Goal: Information Seeking & Learning: Compare options

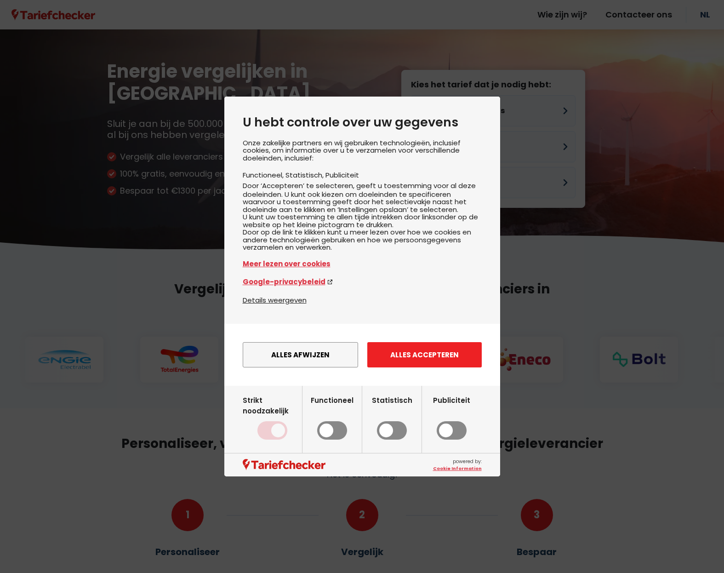
click at [423, 365] on button "Alles accepteren" at bounding box center [424, 354] width 114 height 25
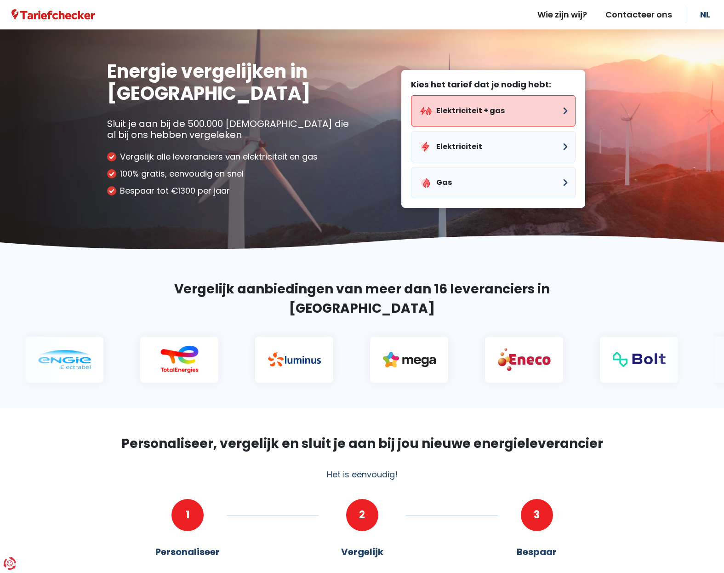
click at [477, 106] on button "Elektriciteit + gas" at bounding box center [493, 110] width 165 height 31
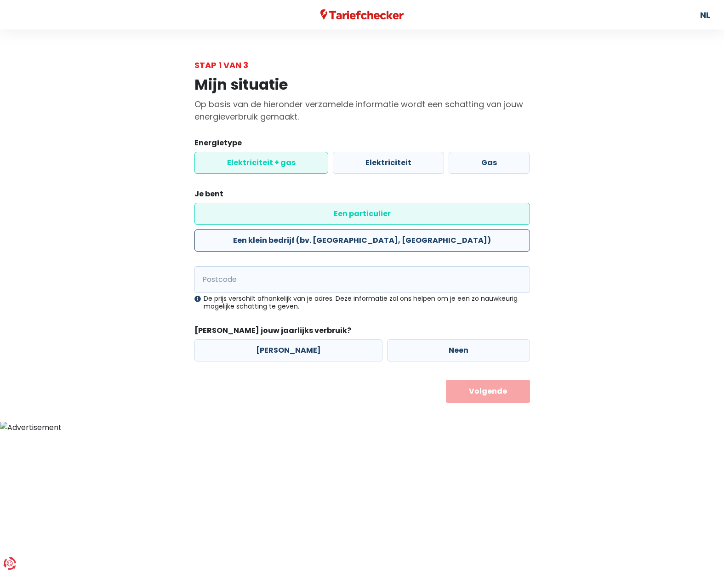
click at [385, 229] on label "Een klein bedrijf (bv. [GEOGRAPHIC_DATA], [GEOGRAPHIC_DATA])" at bounding box center [362, 240] width 336 height 22
click at [385, 229] on input "Een klein bedrijf (bv. [GEOGRAPHIC_DATA], [GEOGRAPHIC_DATA])" at bounding box center [362, 240] width 336 height 22
radio input "true"
radio input "false"
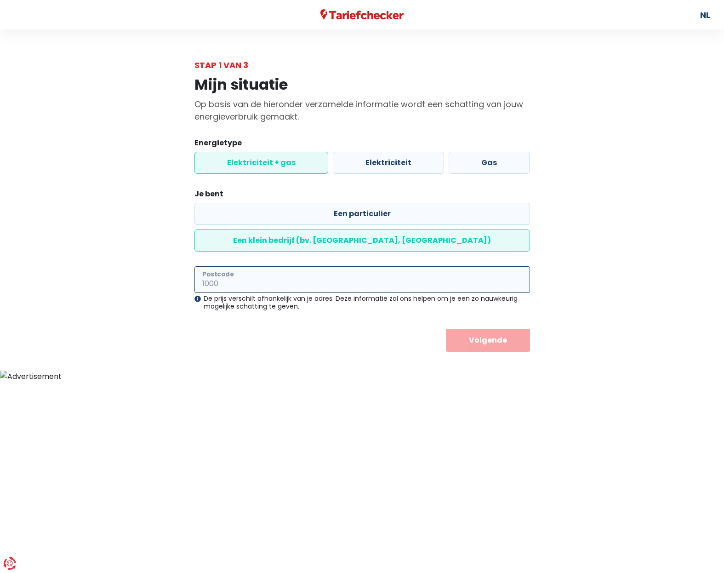
click at [331, 266] on input "Postcode" at bounding box center [362, 279] width 336 height 27
type input "3630"
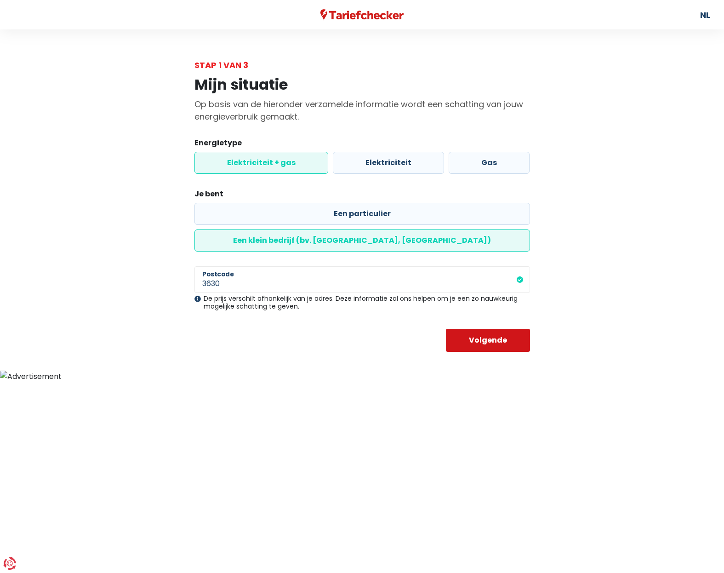
click at [493, 329] on button "Volgende" at bounding box center [488, 340] width 84 height 23
select select
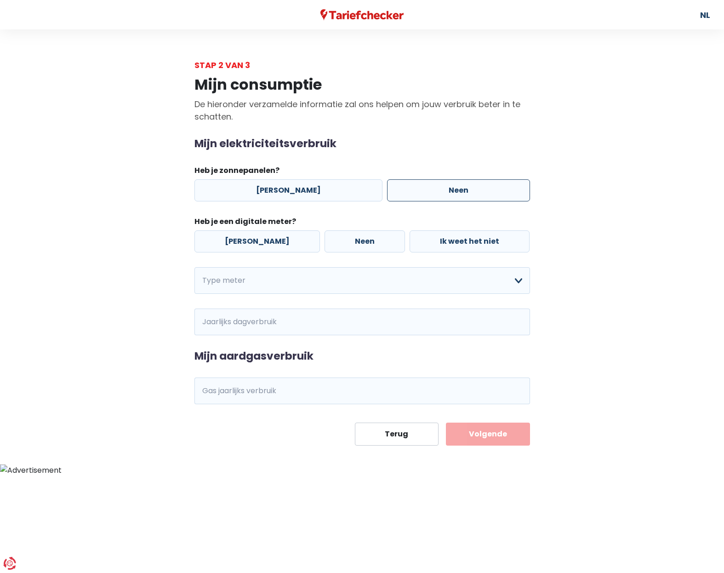
click at [451, 187] on label "Neen" at bounding box center [458, 190] width 143 height 22
click at [451, 187] on input "Neen" at bounding box center [458, 190] width 143 height 22
radio input "true"
click at [249, 238] on label "[PERSON_NAME]" at bounding box center [257, 241] width 126 height 22
click at [249, 238] on input "[PERSON_NAME]" at bounding box center [257, 241] width 126 height 22
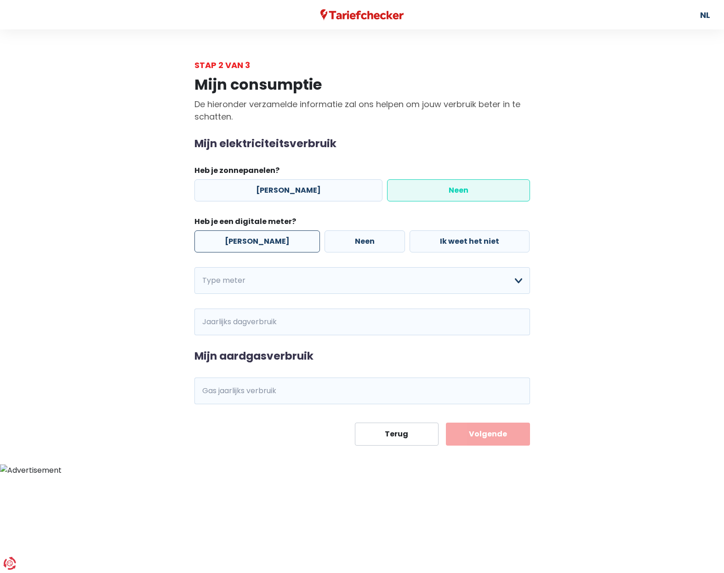
radio input "true"
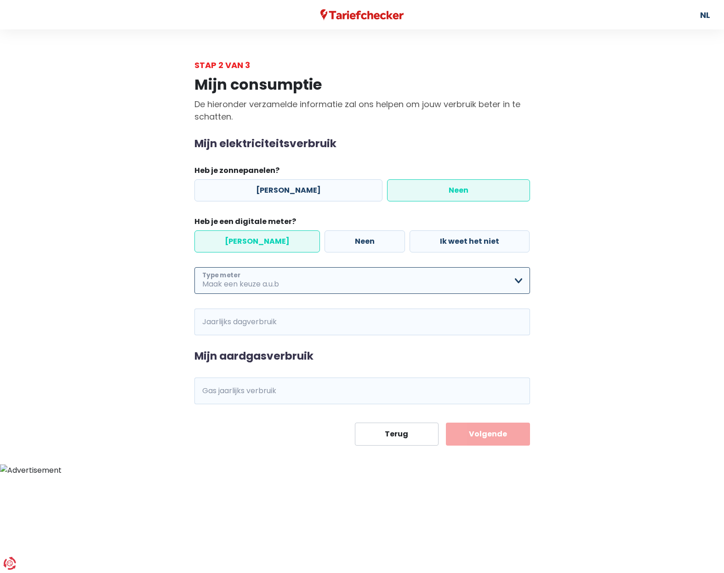
select select "day_night_bi_hourly"
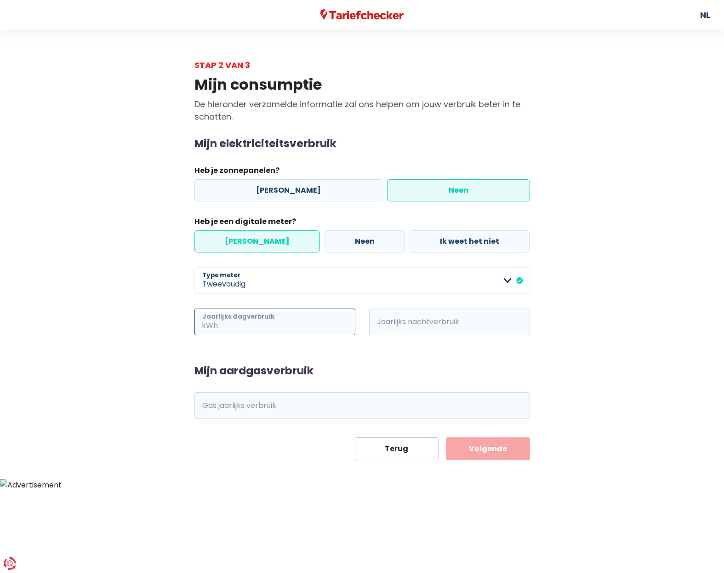
click at [294, 316] on input "Jaarlijks dagverbruik" at bounding box center [288, 321] width 136 height 27
type input "7"
type input "3750"
click at [456, 325] on input "Jaarlijks nachtverbruik" at bounding box center [462, 321] width 136 height 27
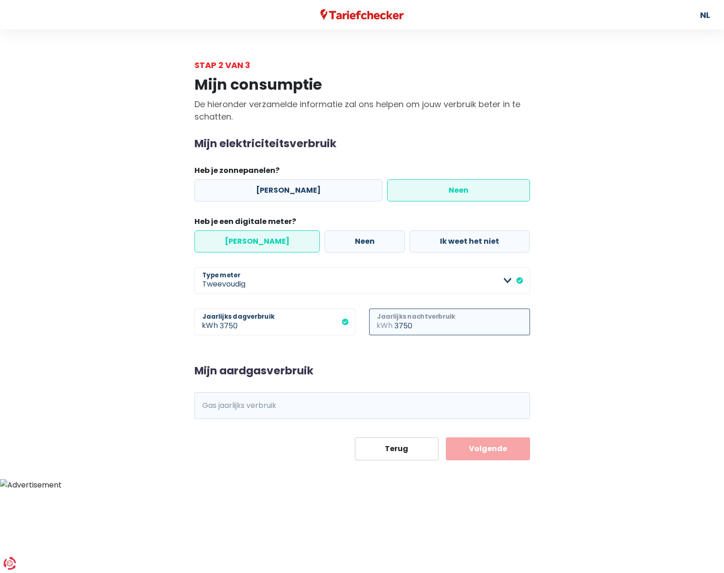
type input "3750"
click at [338, 407] on input "Gas jaarlijks verbruik" at bounding box center [375, 405] width 310 height 27
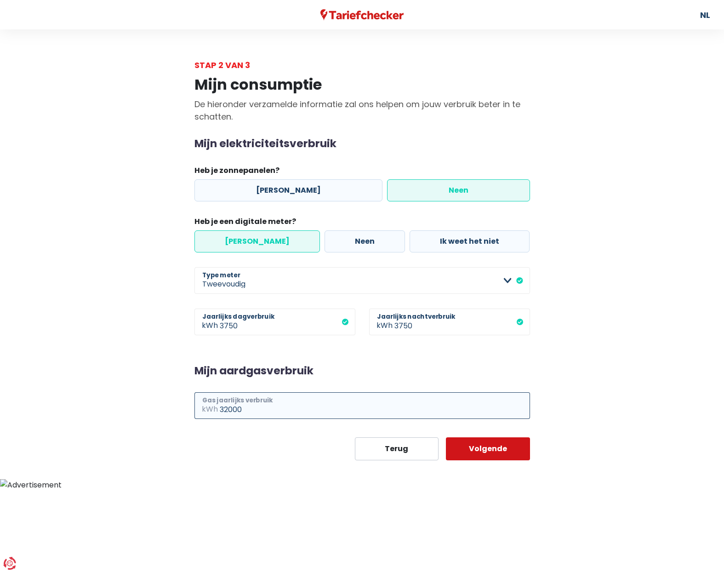
type input "32000"
click at [497, 446] on button "Volgende" at bounding box center [488, 448] width 84 height 23
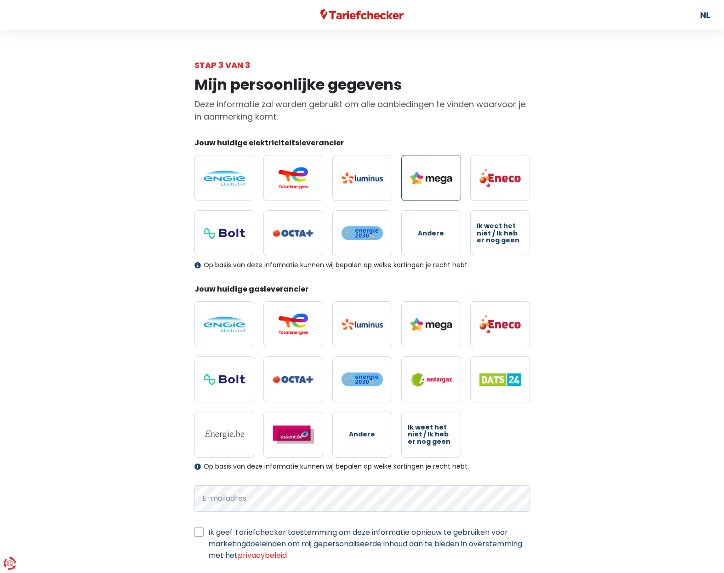
click at [427, 178] on img at bounding box center [431, 178] width 41 height 12
click at [427, 178] on input "radio" at bounding box center [431, 178] width 60 height 46
radio input "true"
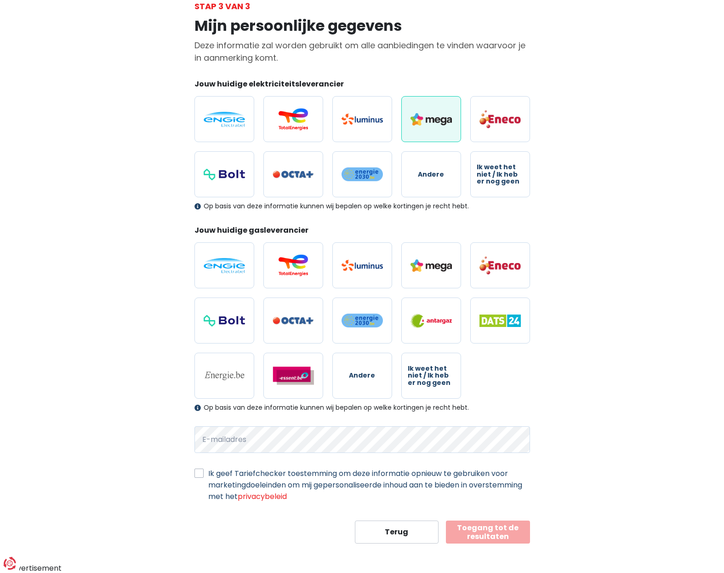
scroll to position [58, 0]
click at [208, 468] on label "Ik geef Tariefchecker toestemming om deze informatie opnieuw te gebruiken voor …" at bounding box center [369, 485] width 322 height 34
click at [201, 468] on input "Ik geef Tariefchecker toestemming om deze informatie opnieuw te gebruiken voor …" at bounding box center [198, 472] width 9 height 9
checkbox input "true"
click at [364, 503] on form "Jouw huidige elektriciteitsleverancier Andere Ik weet het niet / Ik heb er nog …" at bounding box center [362, 311] width 336 height 465
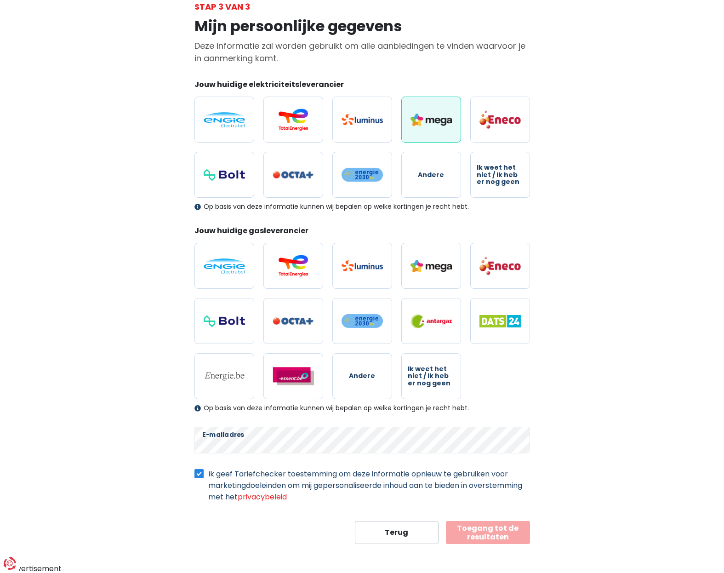
click at [479, 529] on button "Toegang tot de resultaten" at bounding box center [488, 532] width 84 height 23
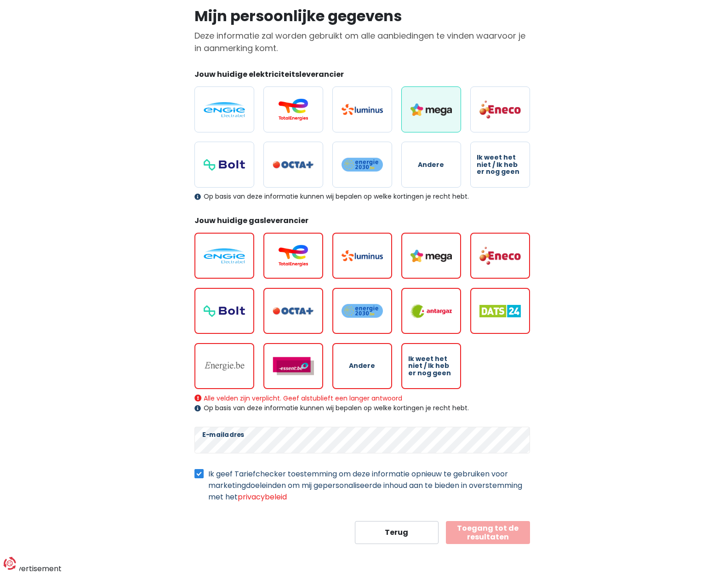
click at [431, 259] on img at bounding box center [431, 256] width 41 height 12
click at [431, 259] on input "radio" at bounding box center [431, 256] width 60 height 46
radio input "true"
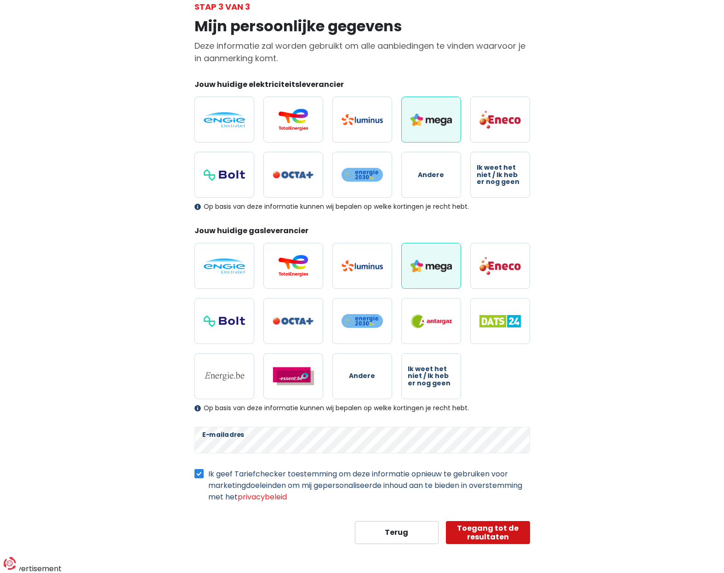
click at [468, 534] on button "Toegang tot de resultaten" at bounding box center [488, 532] width 84 height 23
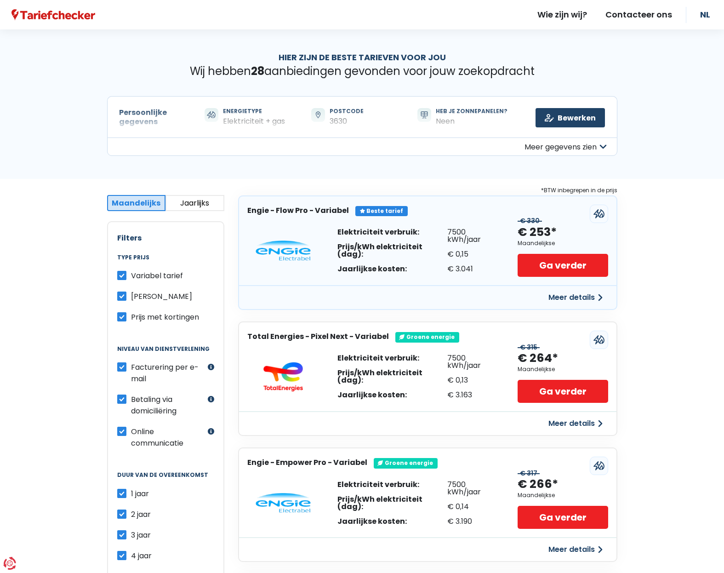
click at [131, 294] on label "[PERSON_NAME]" at bounding box center [161, 296] width 61 height 11
click at [123, 294] on input "[PERSON_NAME]" at bounding box center [121, 295] width 9 height 9
checkbox input "false"
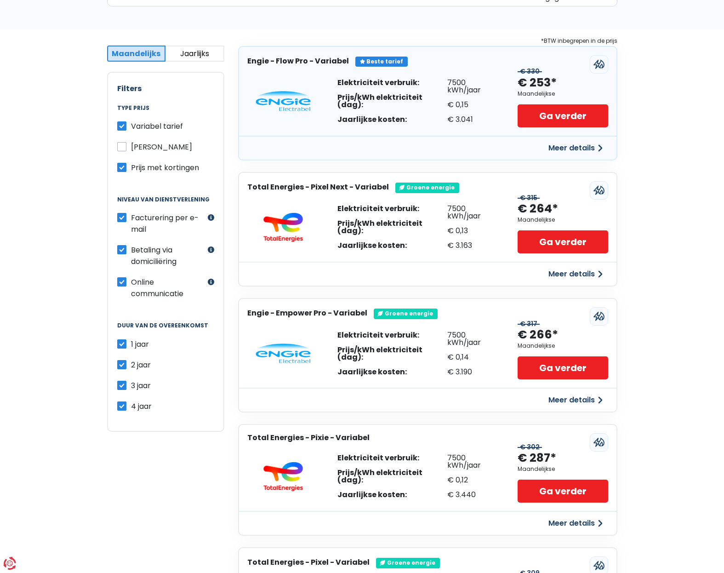
scroll to position [150, 0]
click at [131, 362] on label "2 jaar" at bounding box center [141, 364] width 20 height 11
click at [126, 362] on input "2 jaar" at bounding box center [121, 363] width 9 height 9
checkbox input "false"
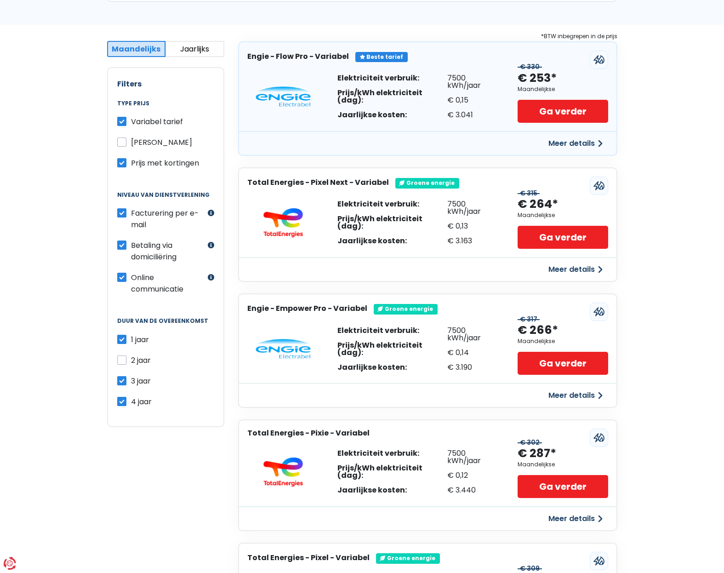
scroll to position [155, 0]
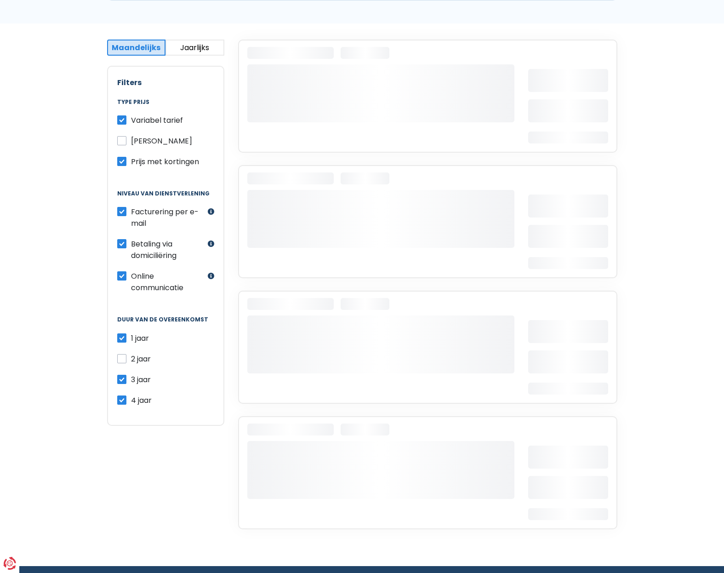
click at [131, 338] on label "1 jaar" at bounding box center [140, 337] width 18 height 11
click at [122, 338] on input "1 jaar" at bounding box center [121, 336] width 9 height 9
checkbox input "false"
click at [131, 356] on label "2 jaar" at bounding box center [141, 358] width 20 height 11
click at [121, 356] on input "2 jaar" at bounding box center [121, 357] width 9 height 9
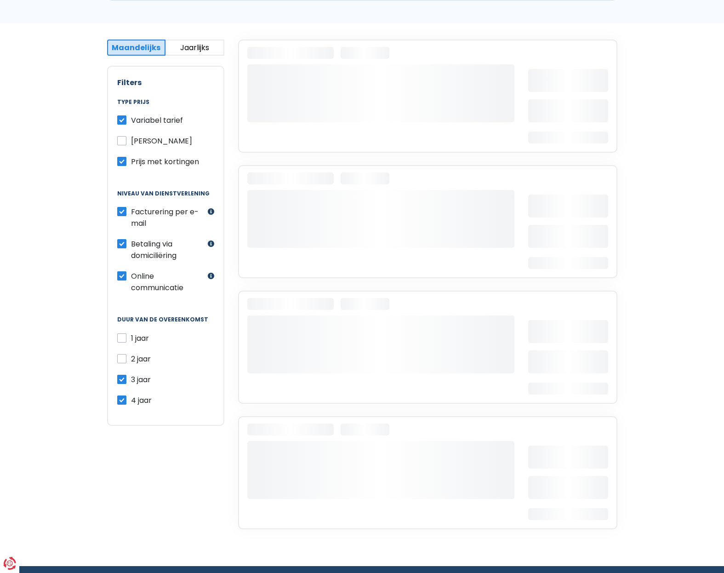
checkbox input "true"
click at [131, 381] on label "3 jaar" at bounding box center [141, 379] width 20 height 11
click at [121, 381] on input "3 jaar" at bounding box center [121, 378] width 9 height 9
checkbox input "false"
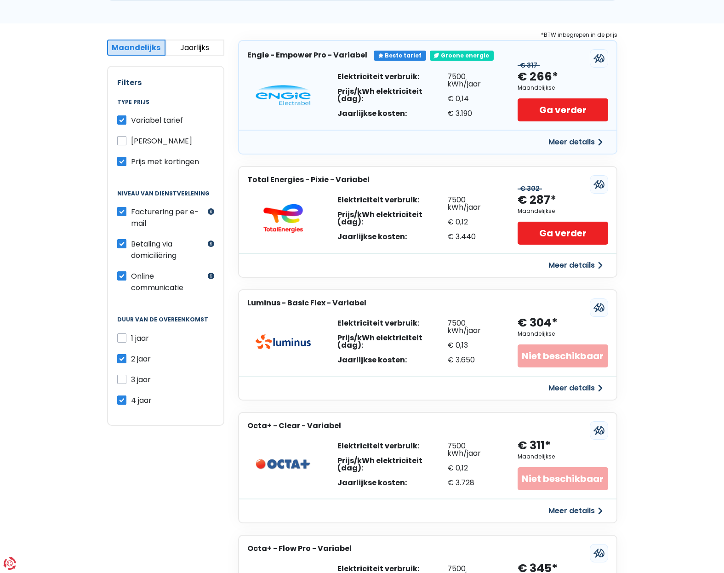
click at [131, 396] on label "4 jaar" at bounding box center [141, 399] width 21 height 11
click at [122, 396] on input "4 jaar" at bounding box center [121, 398] width 9 height 9
checkbox input "false"
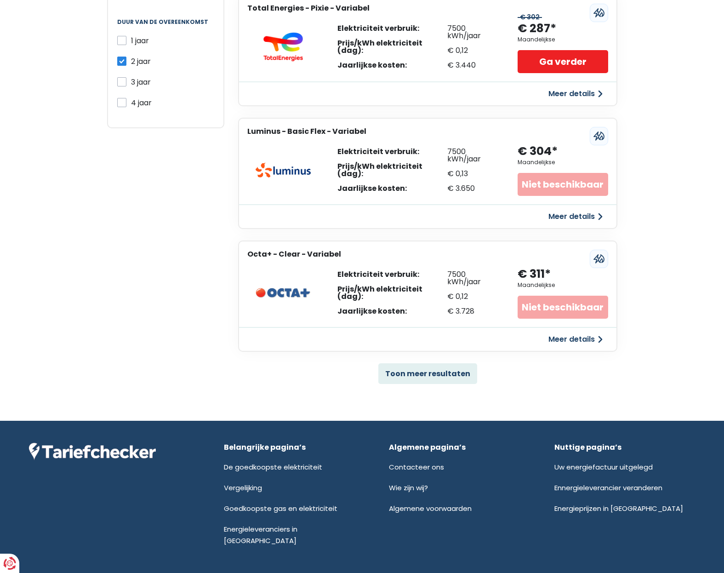
scroll to position [452, 0]
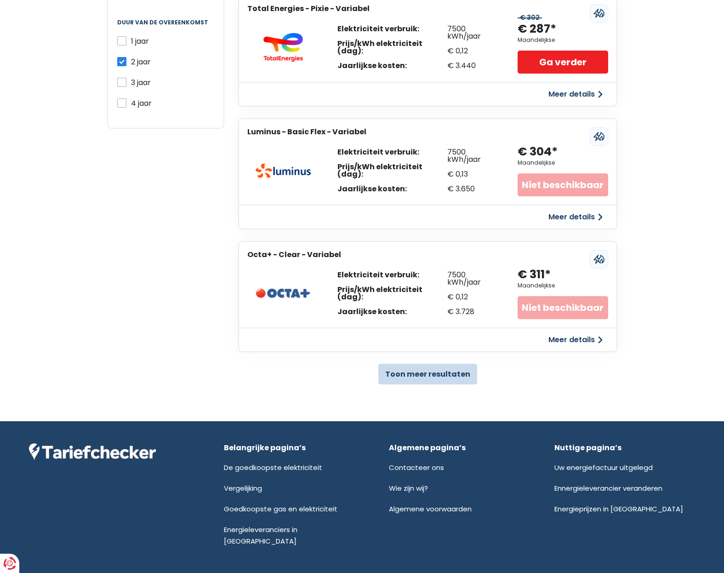
click at [441, 372] on button "Toon meer resultaten" at bounding box center [427, 374] width 99 height 21
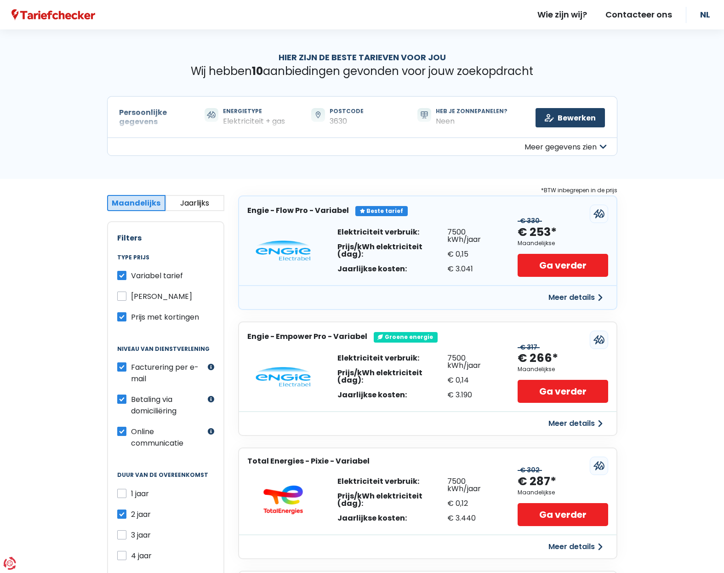
scroll to position [0, 0]
click at [264, 137] on button "Meer gegevens zien" at bounding box center [362, 146] width 510 height 18
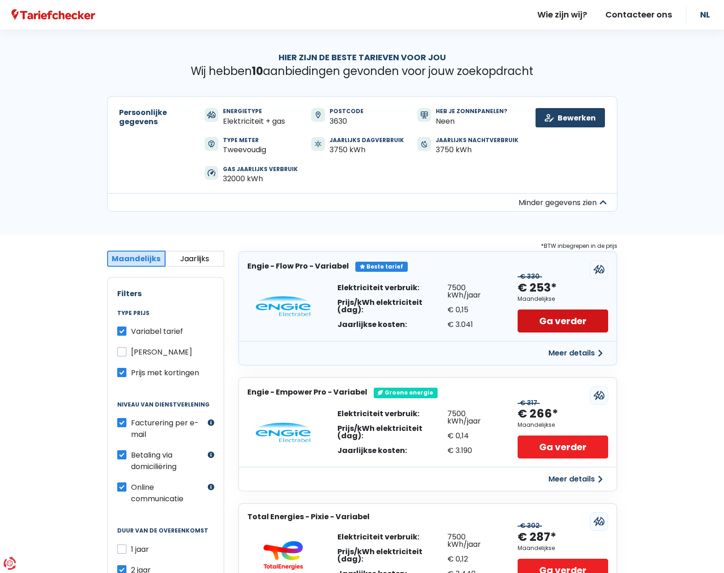
click at [566, 325] on link "Ga verder" at bounding box center [563, 320] width 90 height 23
